Goal: Information Seeking & Learning: Learn about a topic

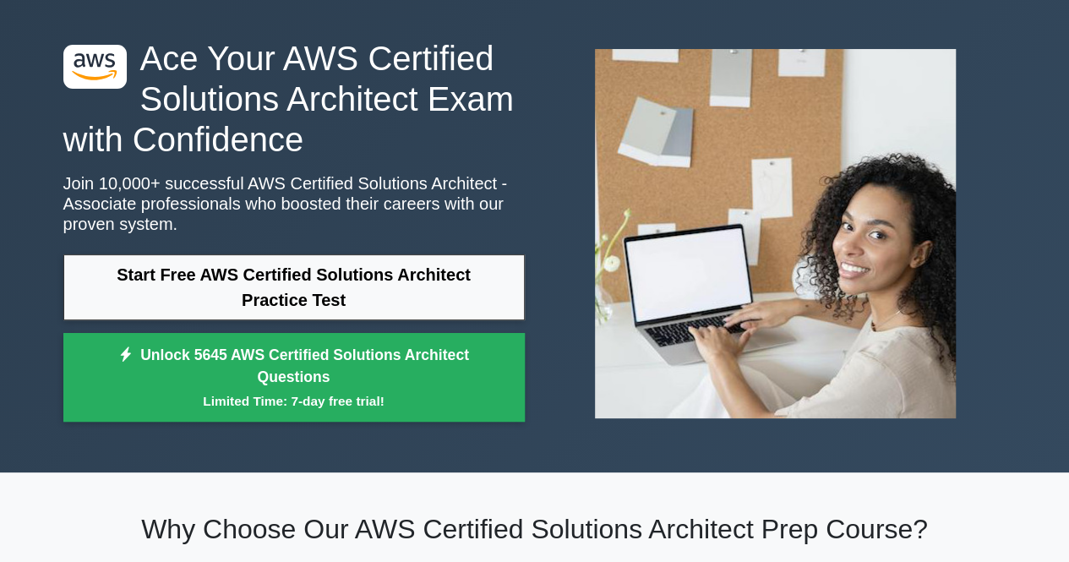
scroll to position [84, 0]
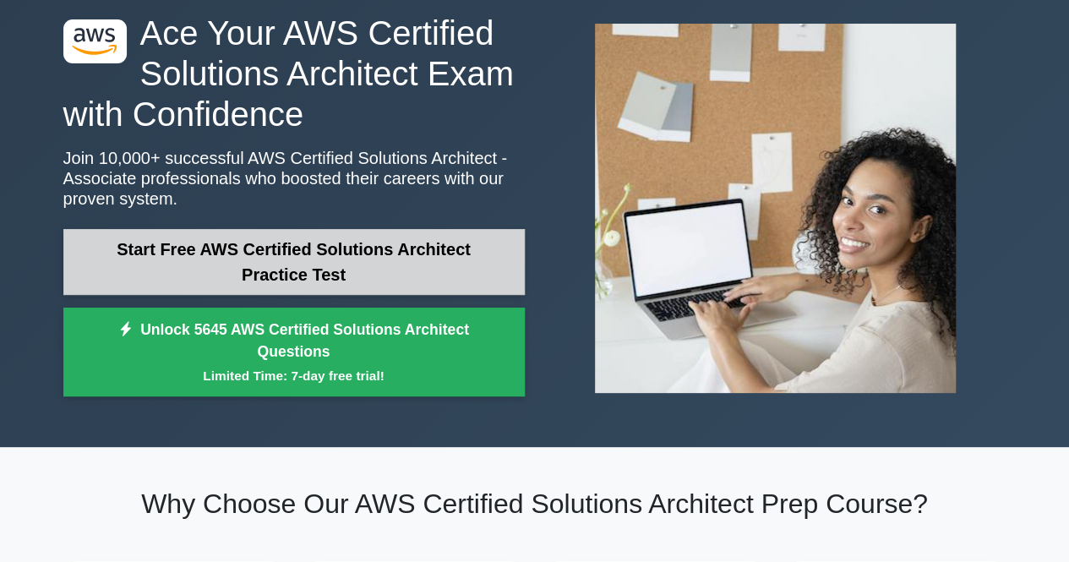
click at [378, 256] on link "Start Free AWS Certified Solutions Architect Practice Test" at bounding box center [293, 262] width 461 height 66
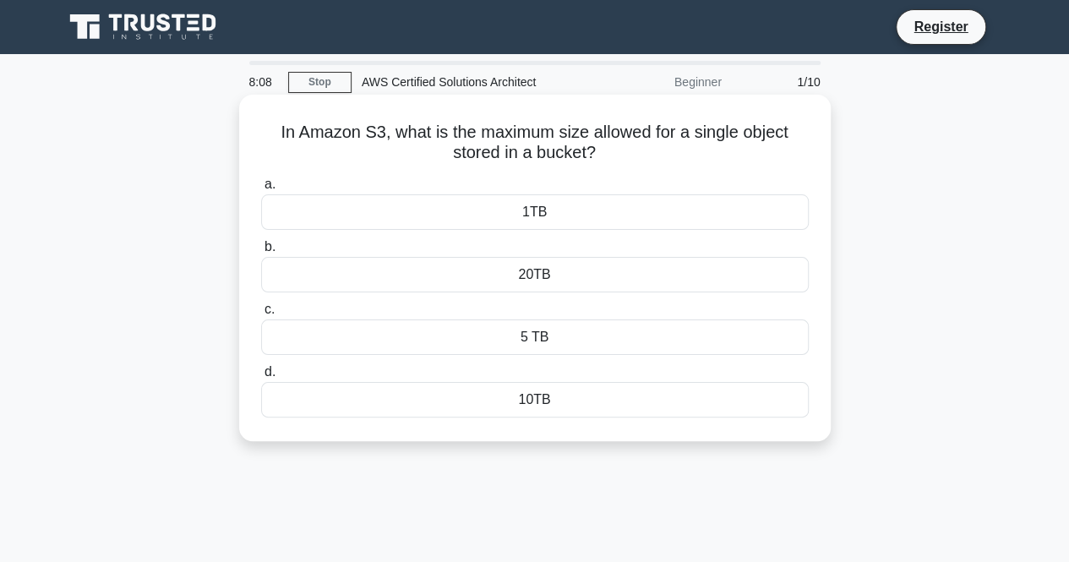
click at [544, 335] on div "5 TB" at bounding box center [534, 336] width 547 height 35
click at [261, 315] on input "c. 5 TB" at bounding box center [261, 309] width 0 height 11
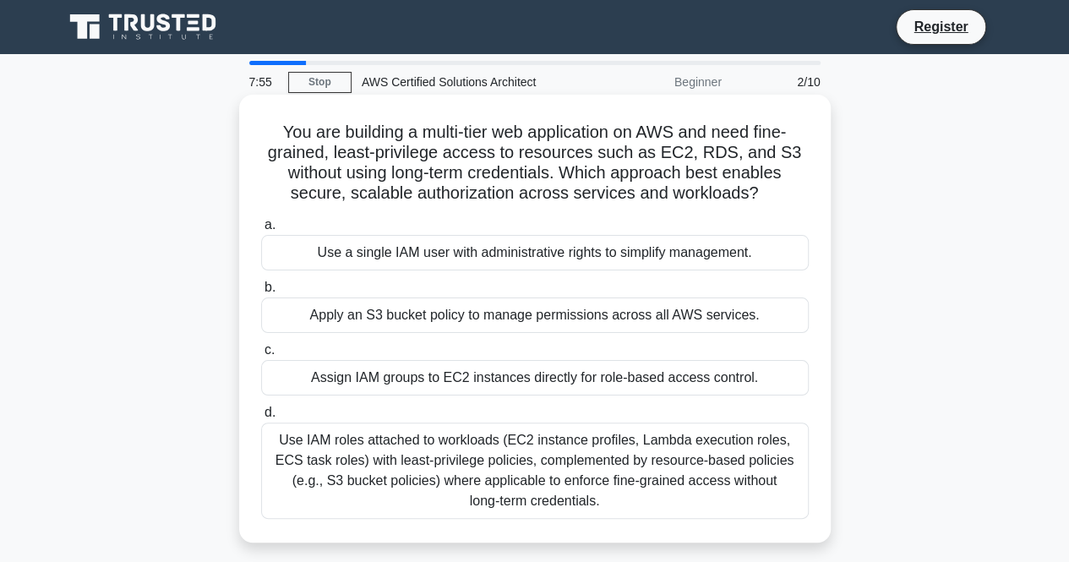
click at [427, 378] on div "Assign IAM groups to EC2 instances directly for role-based access control." at bounding box center [534, 377] width 547 height 35
click at [261, 356] on input "c. Assign IAM groups to EC2 instances directly for role-based access control." at bounding box center [261, 350] width 0 height 11
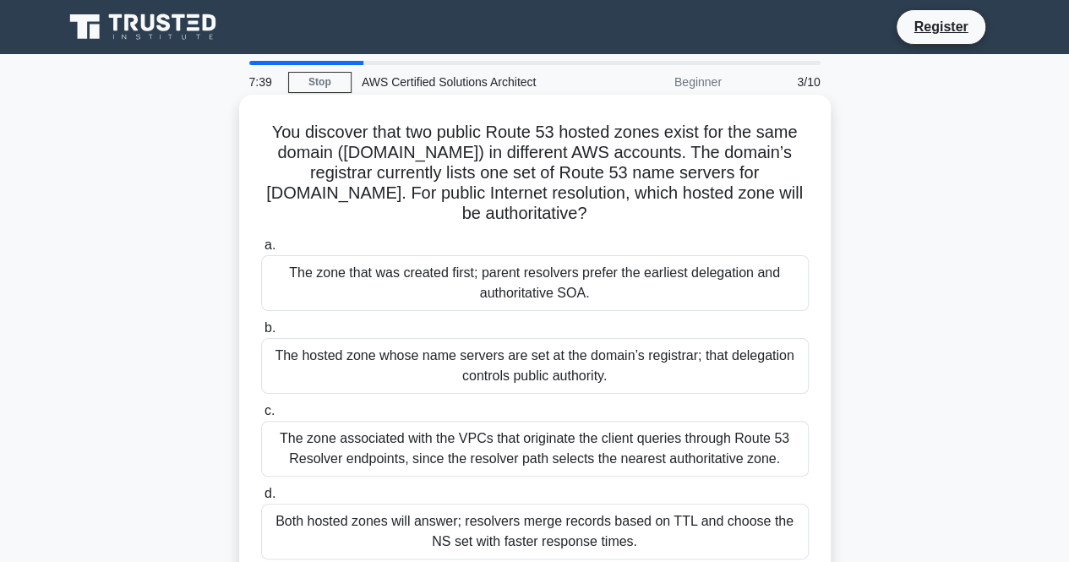
click at [421, 373] on div "The hosted zone whose name servers are set at the domain’s registrar; that dele…" at bounding box center [534, 366] width 547 height 56
click at [261, 334] on input "b. The hosted zone whose name servers are set at the domain’s registrar; that d…" at bounding box center [261, 328] width 0 height 11
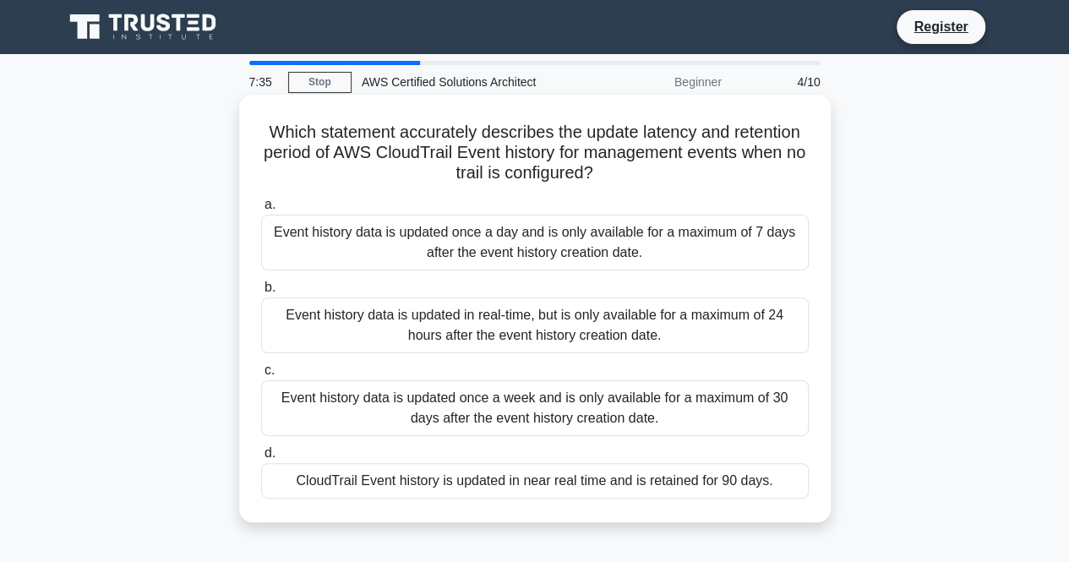
click at [464, 328] on div "Event history data is updated in real-time, but is only available for a maximum…" at bounding box center [534, 325] width 547 height 56
click at [261, 293] on input "b. Event history data is updated in real-time, but is only available for a maxi…" at bounding box center [261, 287] width 0 height 11
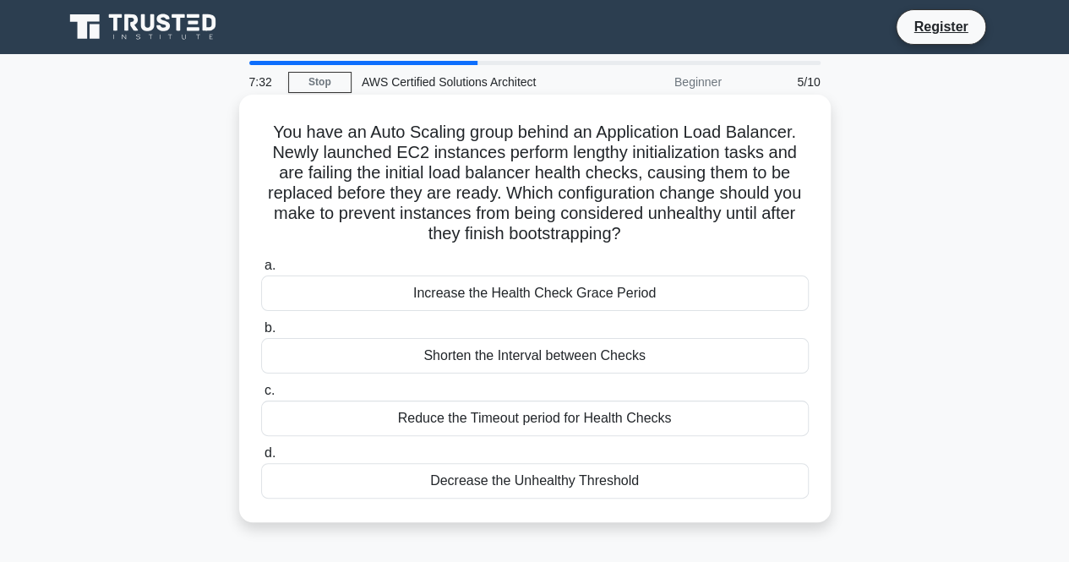
click at [500, 295] on div "Increase the Health Check Grace Period" at bounding box center [534, 292] width 547 height 35
click at [261, 271] on input "a. Increase the Health Check Grace Period" at bounding box center [261, 265] width 0 height 11
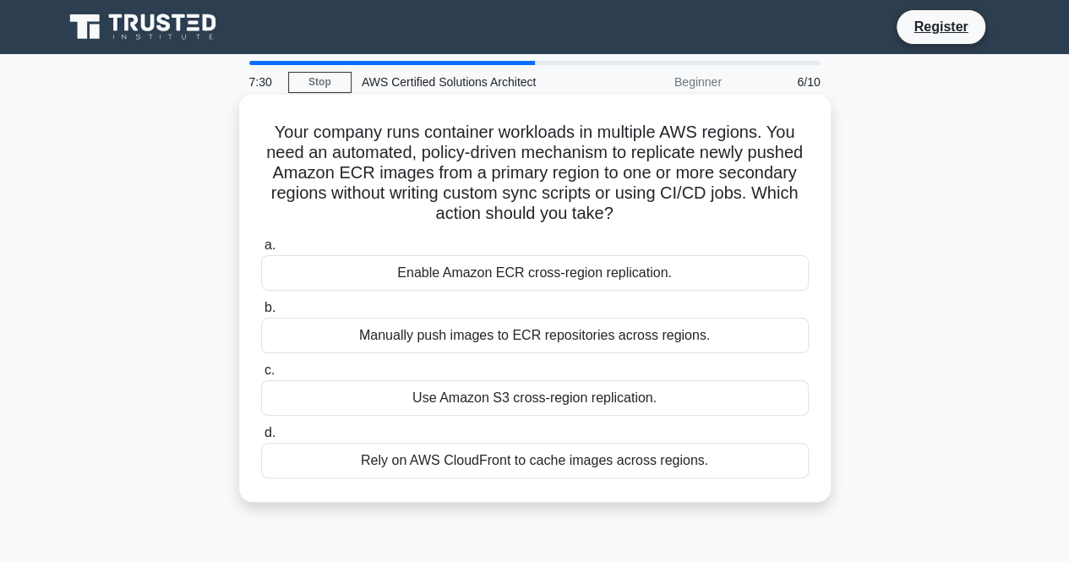
click at [478, 403] on div "Use Amazon S3 cross-region replication." at bounding box center [534, 397] width 547 height 35
click at [261, 376] on input "c. Use Amazon S3 cross-region replication." at bounding box center [261, 370] width 0 height 11
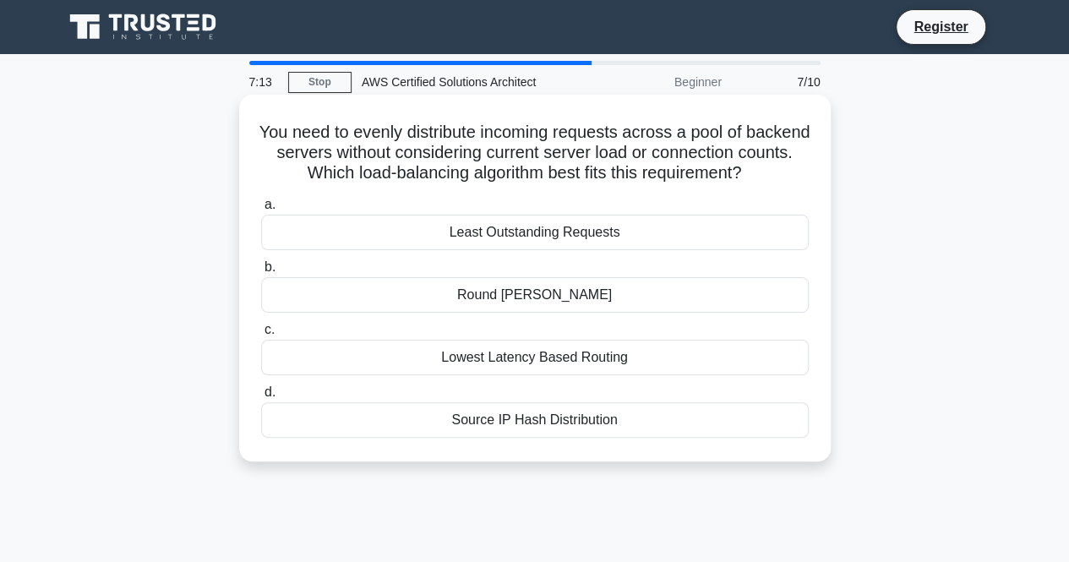
click at [600, 356] on div "Lowest Latency Based Routing" at bounding box center [534, 357] width 547 height 35
click at [261, 335] on input "c. Lowest Latency Based Routing" at bounding box center [261, 329] width 0 height 11
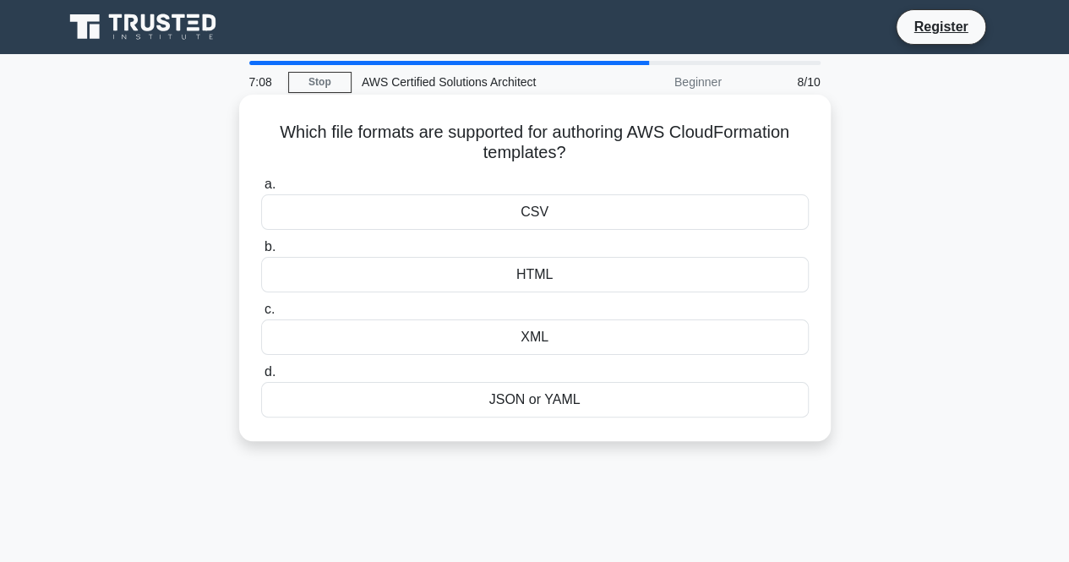
click at [504, 278] on div "HTML" at bounding box center [534, 274] width 547 height 35
click at [261, 253] on input "b. HTML" at bounding box center [261, 247] width 0 height 11
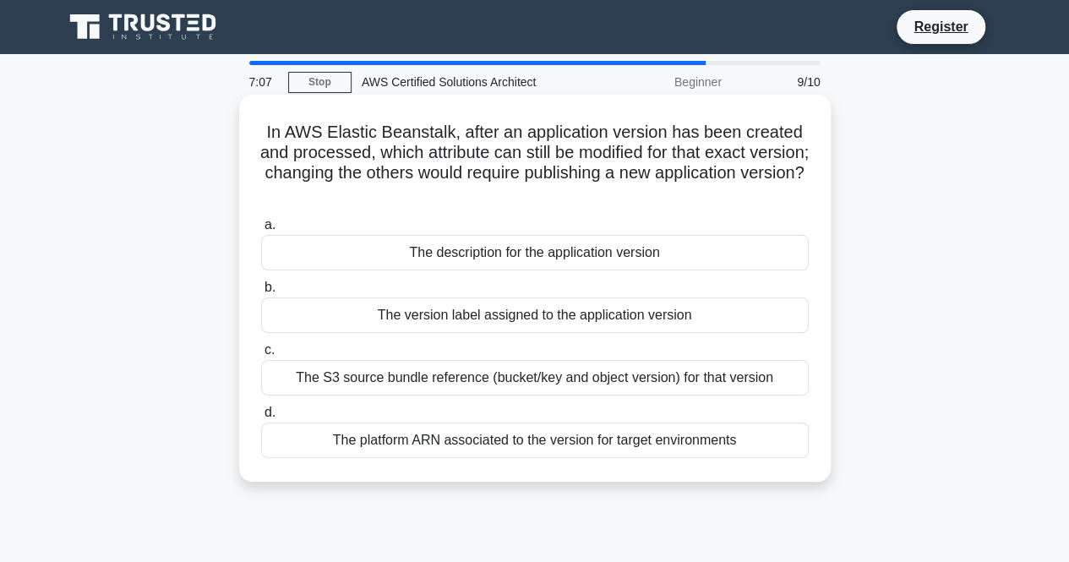
click at [492, 385] on div "The S3 source bundle reference (bucket/key and object version) for that version" at bounding box center [534, 377] width 547 height 35
click at [261, 356] on input "c. The S3 source bundle reference (bucket/key and object version) for that vers…" at bounding box center [261, 350] width 0 height 11
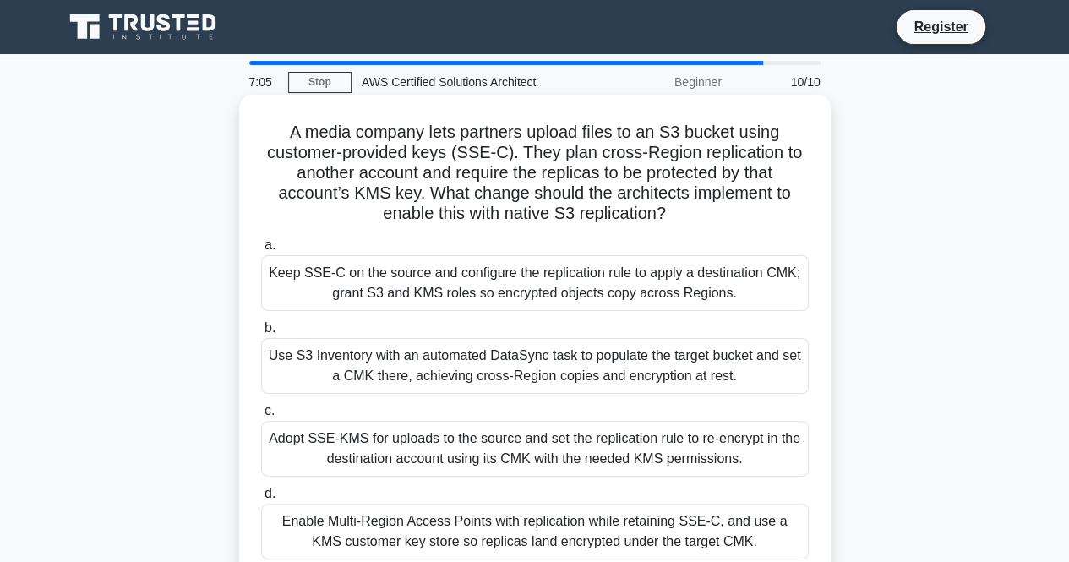
click at [519, 281] on div "Keep SSE-C on the source and configure the replication rule to apply a destinat…" at bounding box center [534, 283] width 547 height 56
click at [261, 251] on input "a. Keep SSE-C on the source and configure the replication rule to apply a desti…" at bounding box center [261, 245] width 0 height 11
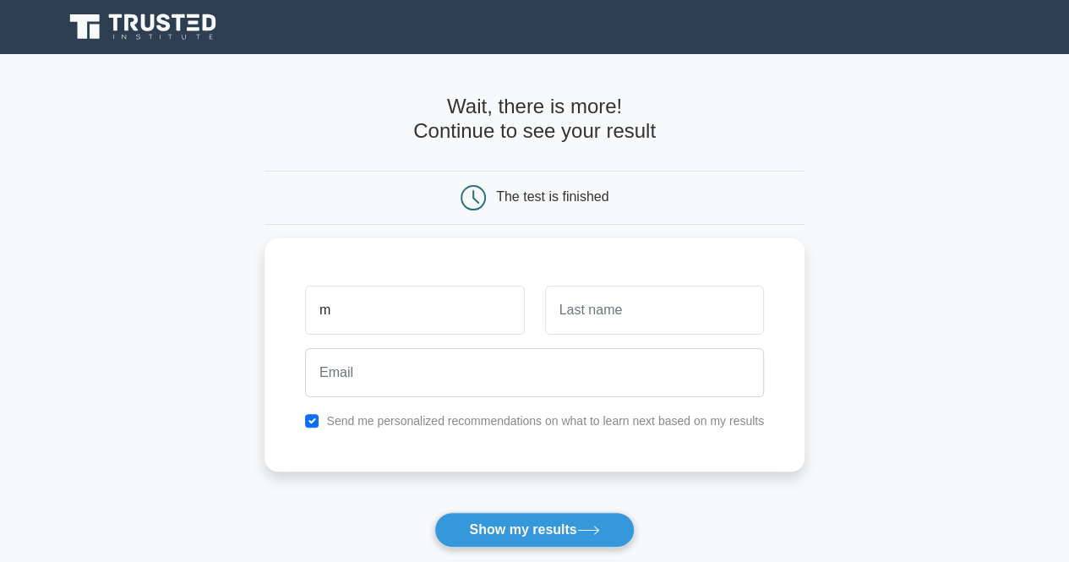
type input "m"
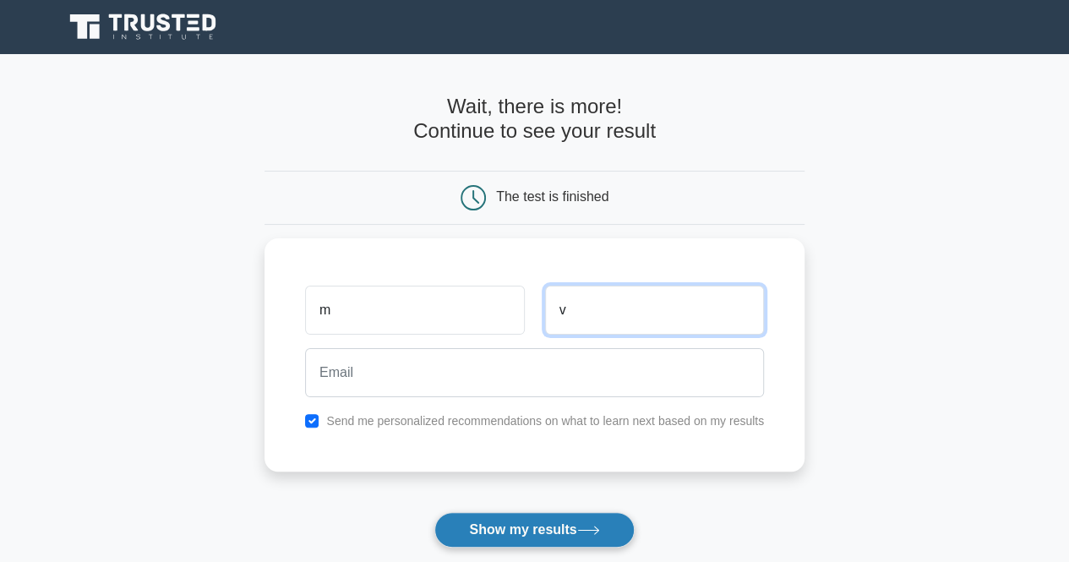
type input "v"
click at [598, 524] on button "Show my results" at bounding box center [533, 529] width 199 height 35
